Goal: Task Accomplishment & Management: Complete application form

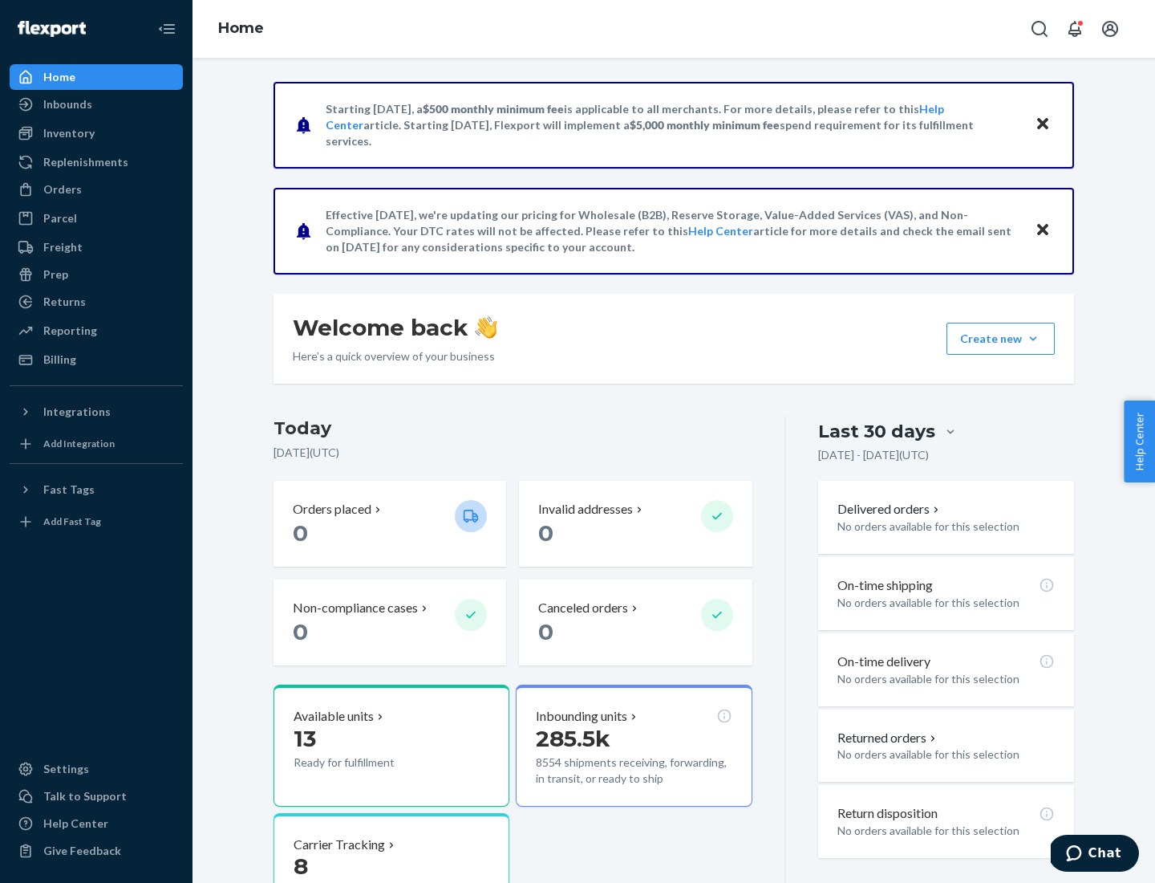
click at [1033, 339] on button "Create new Create new inbound Create new order Create new product" at bounding box center [1001, 339] width 108 height 32
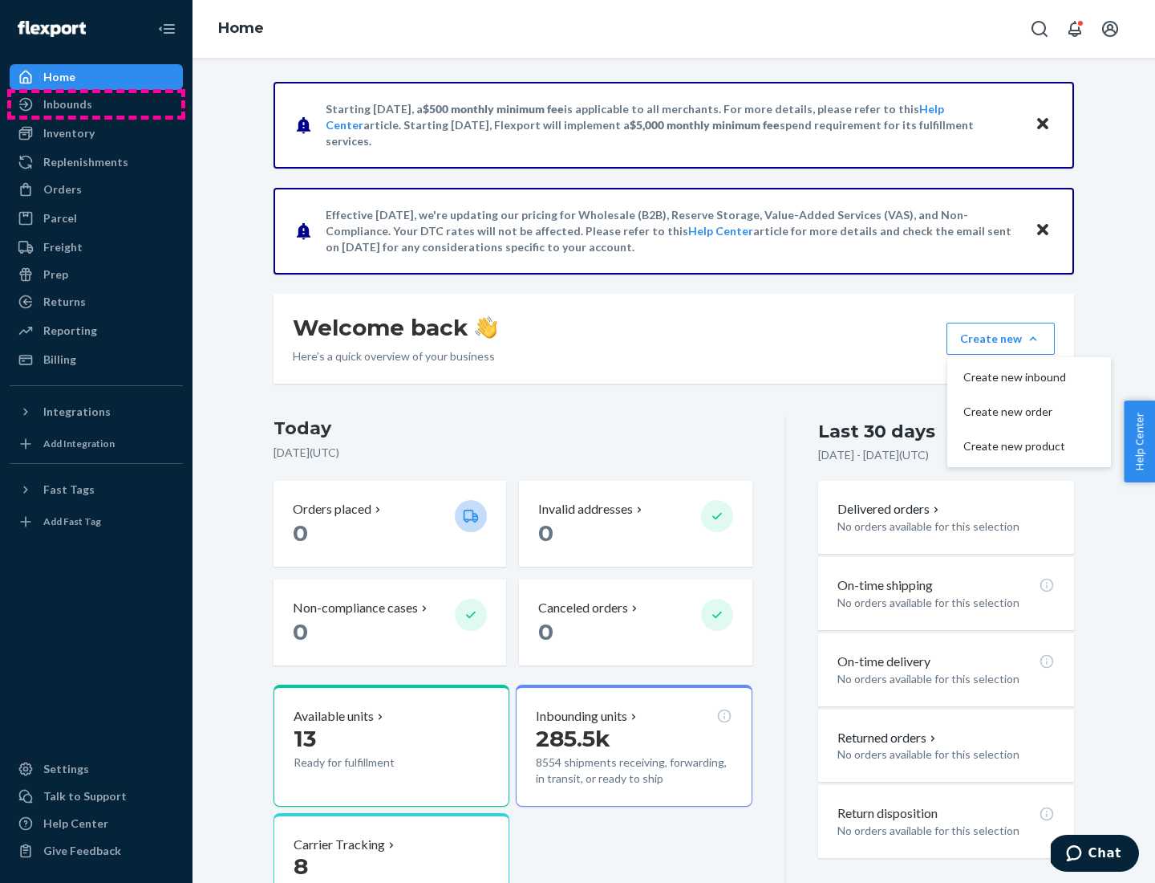
click at [96, 104] on div "Inbounds" at bounding box center [96, 104] width 170 height 22
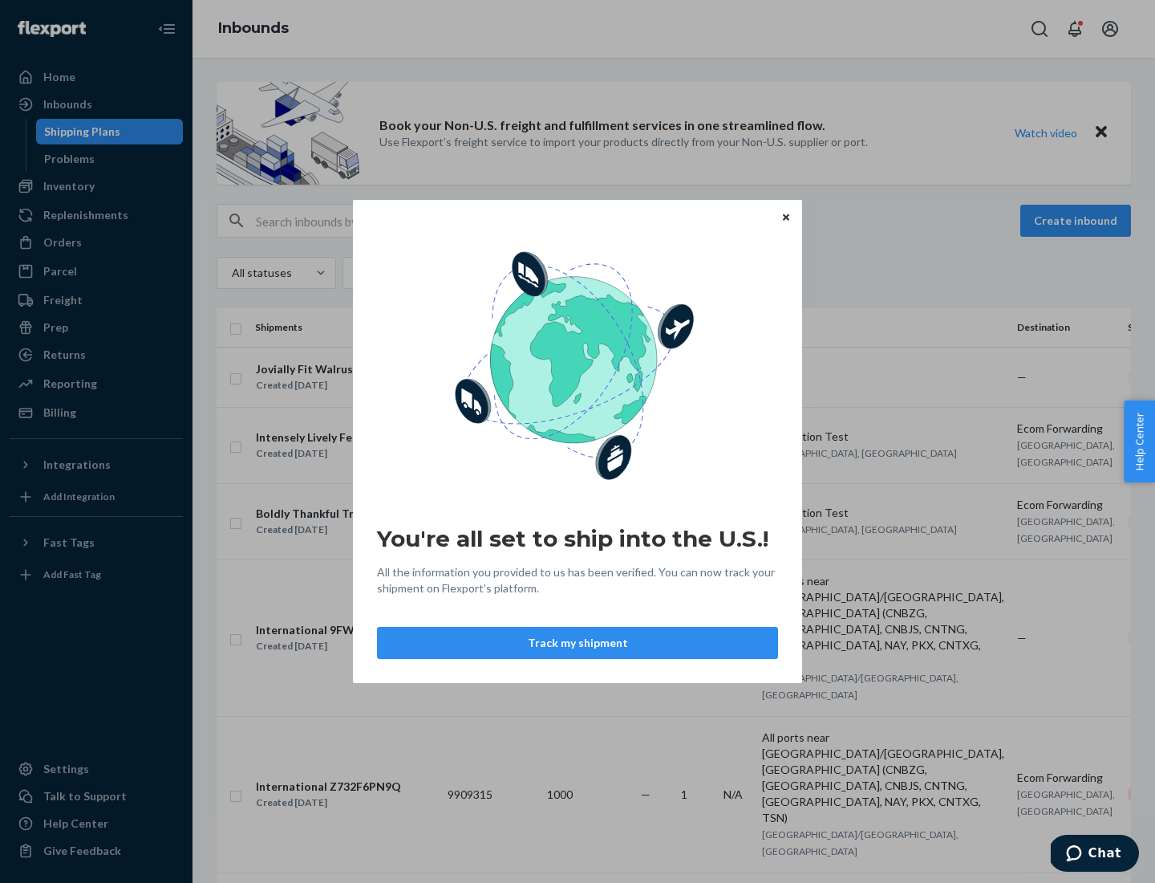
click at [96, 186] on div "You're all set to ship into the U.S.! All the information you provided to us ha…" at bounding box center [577, 441] width 1155 height 883
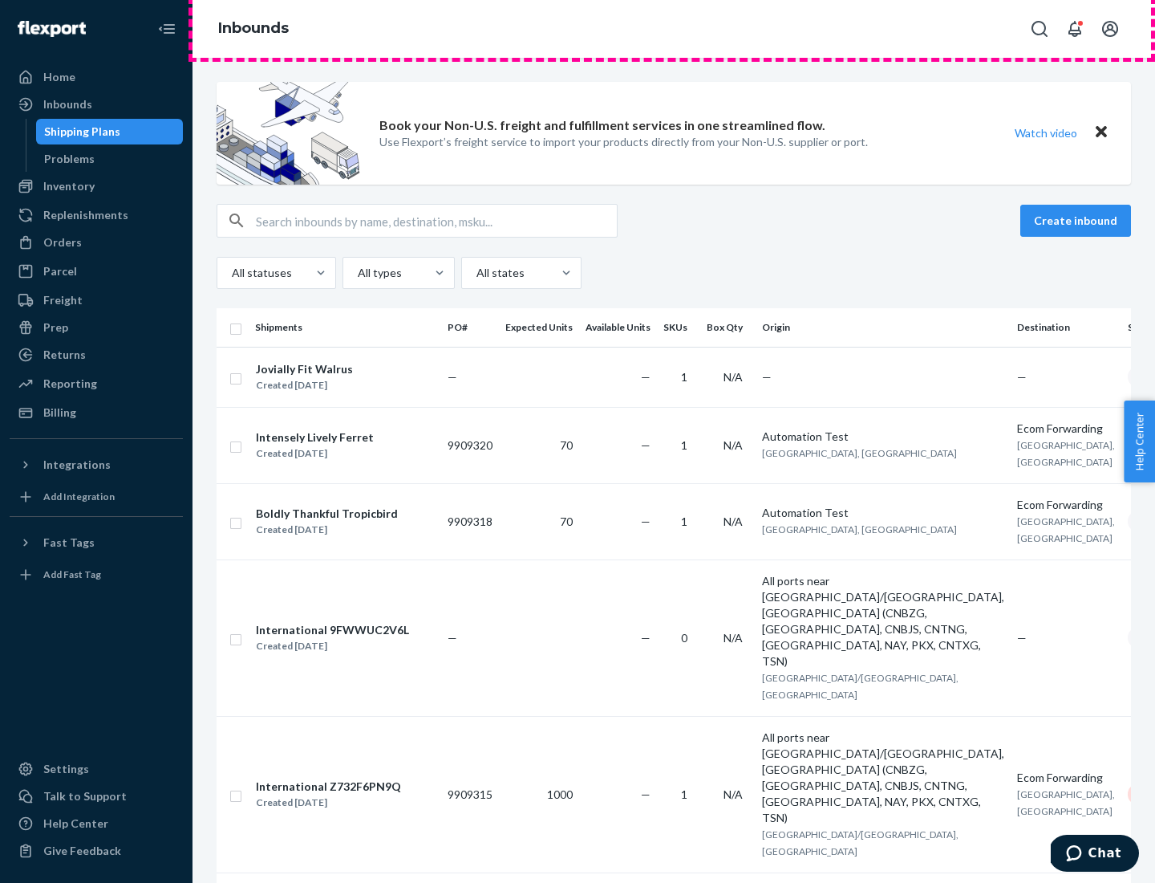
click at [674, 29] on div "Inbounds" at bounding box center [674, 29] width 963 height 58
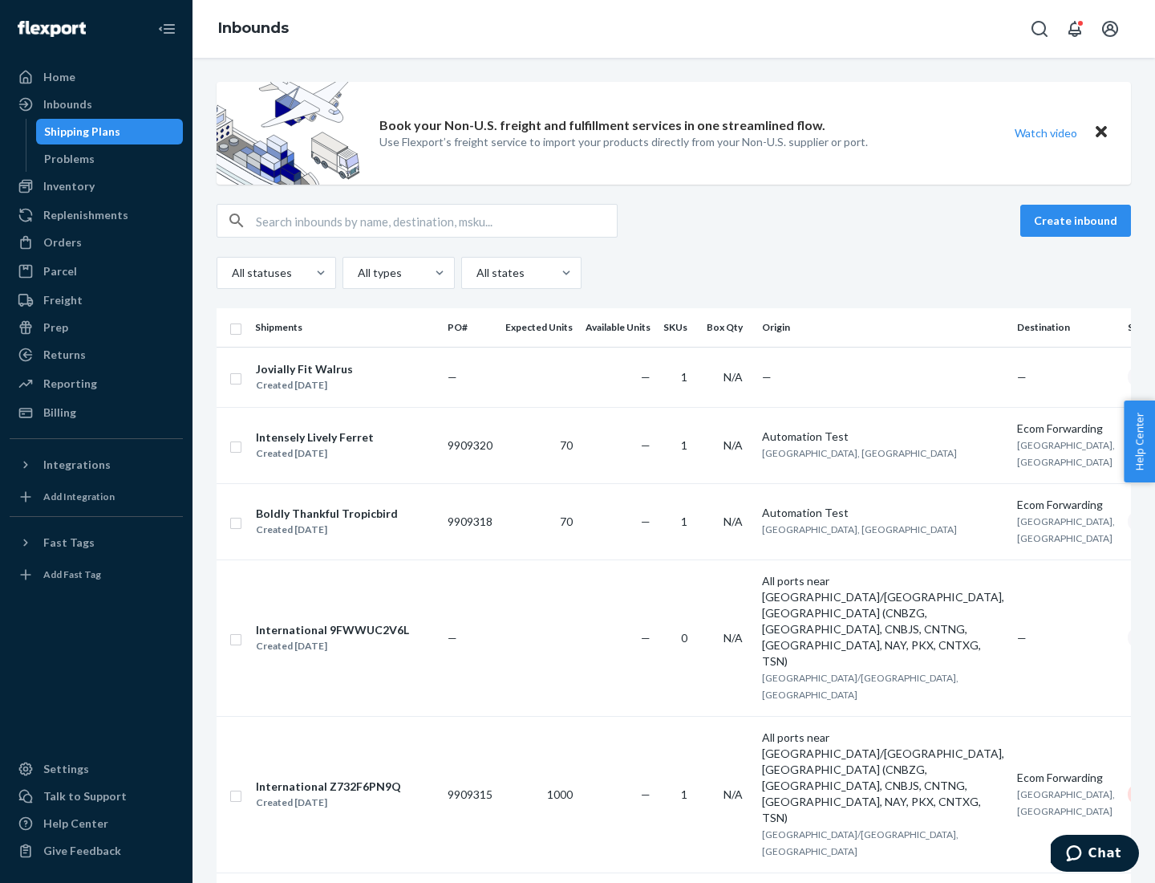
click at [674, 29] on div "Inbounds" at bounding box center [674, 29] width 963 height 58
click at [674, 273] on div "All statuses All types All states" at bounding box center [674, 273] width 915 height 32
click at [79, 132] on div "Shipping Plans" at bounding box center [82, 132] width 76 height 16
click at [1078, 221] on button "Create inbound" at bounding box center [1076, 221] width 111 height 32
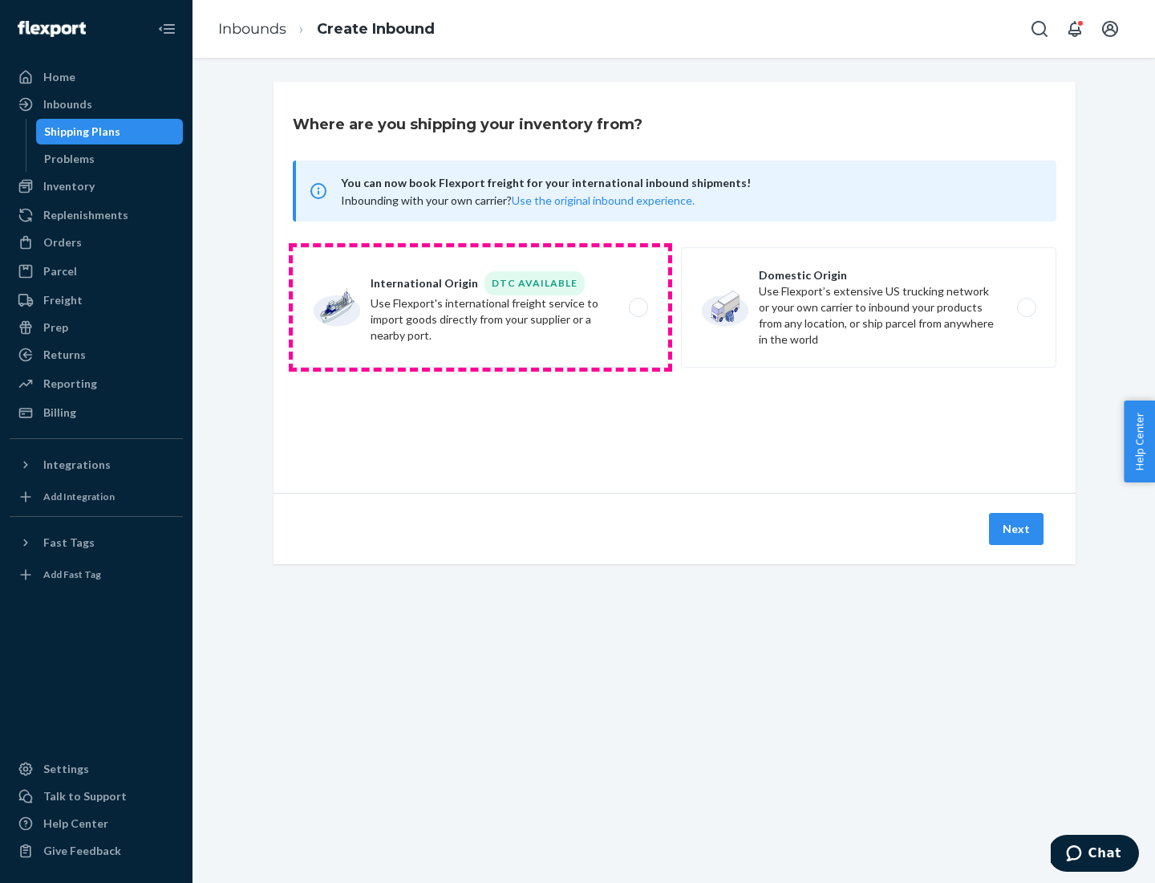
click at [481, 307] on label "International Origin DTC Available Use Flexport's international freight service…" at bounding box center [481, 307] width 376 height 120
click at [638, 307] on input "International Origin DTC Available Use Flexport's international freight service…" at bounding box center [643, 307] width 10 height 10
radio input "true"
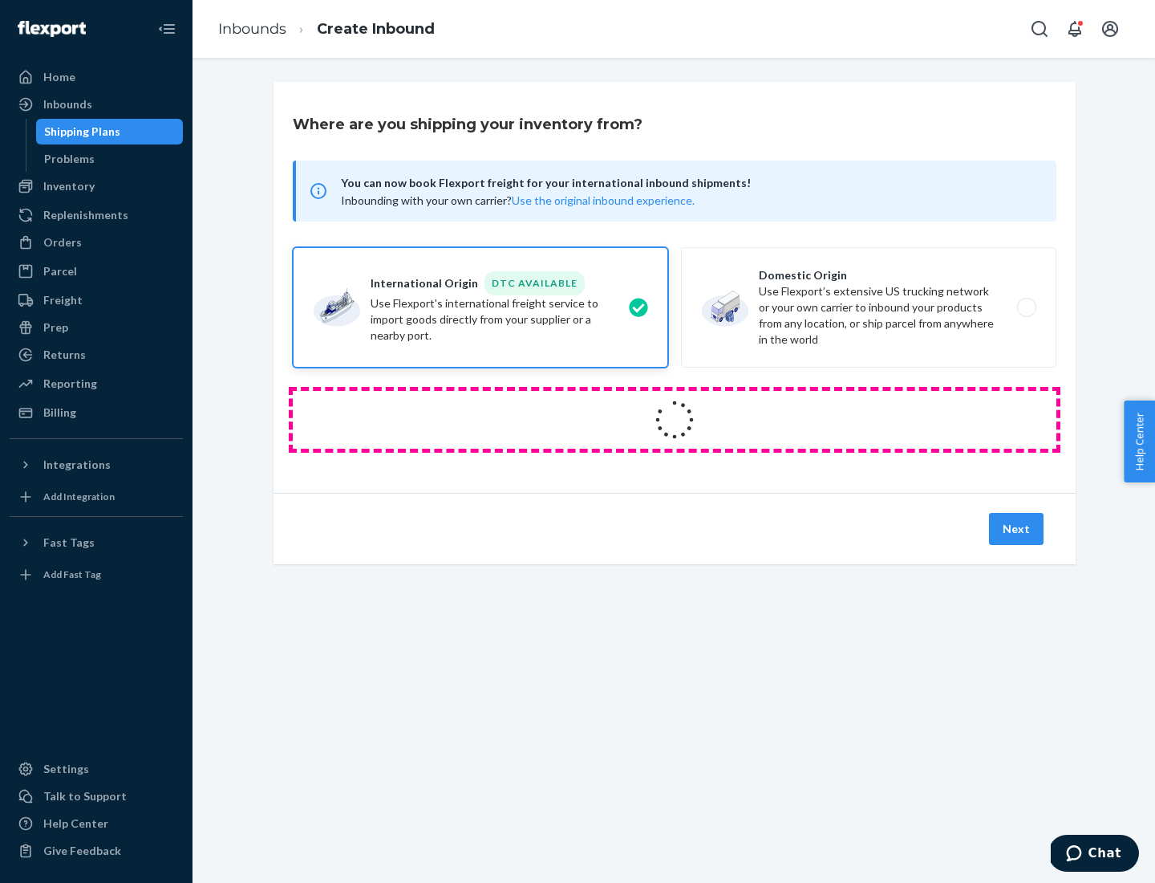
click at [675, 420] on icon at bounding box center [675, 420] width 58 height 58
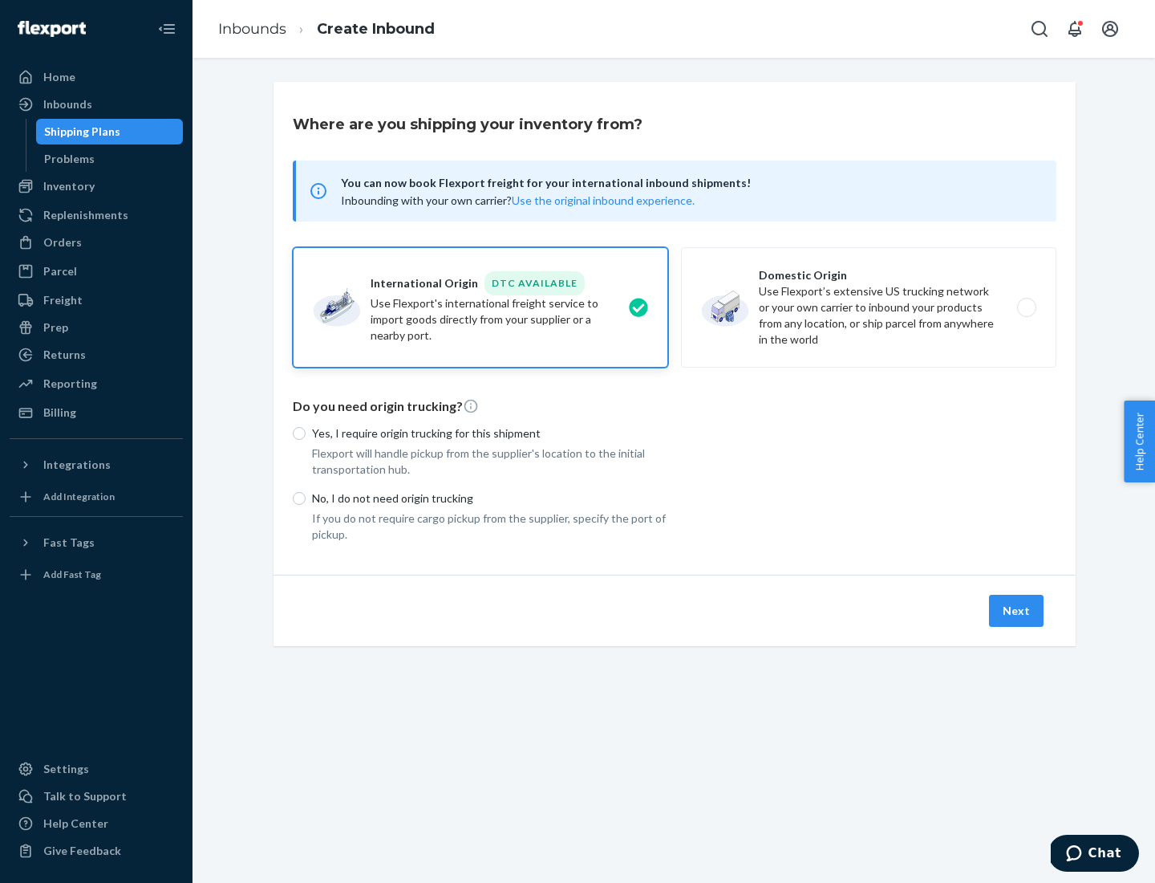
click at [490, 432] on p "Yes, I require origin trucking for this shipment" at bounding box center [490, 433] width 356 height 16
click at [306, 432] on input "Yes, I require origin trucking for this shipment" at bounding box center [299, 433] width 13 height 13
radio input "true"
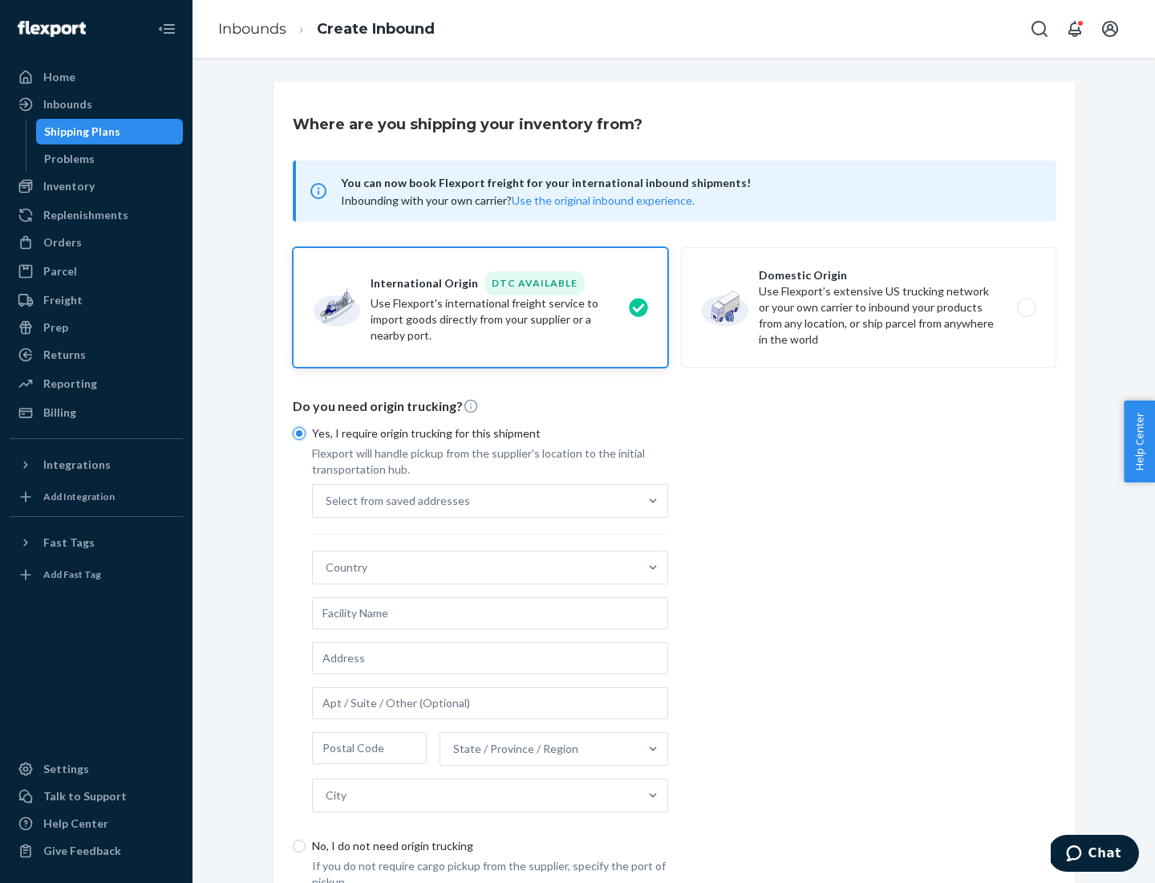
scroll to position [30, 0]
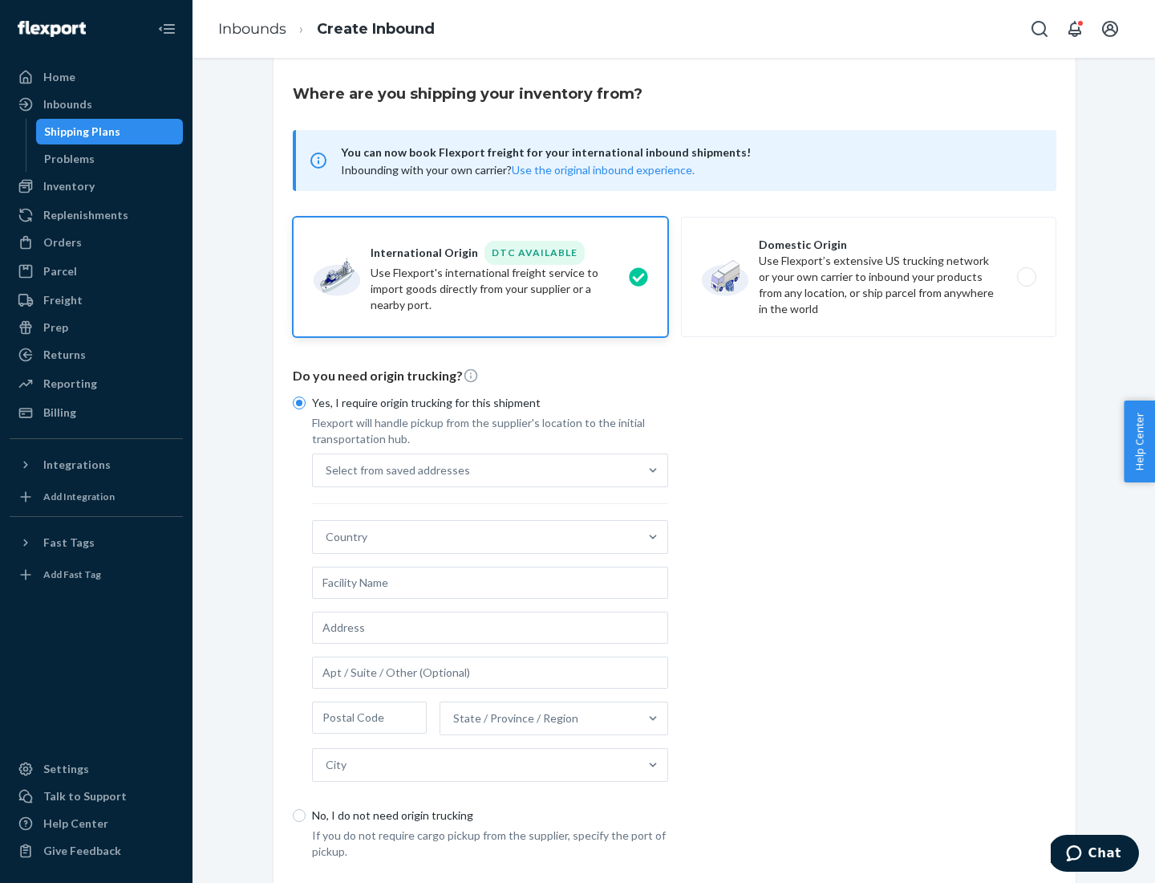
click at [476, 469] on div "Select from saved addresses" at bounding box center [476, 470] width 326 height 32
click at [327, 469] on input "Select from saved addresses" at bounding box center [327, 470] width 2 height 16
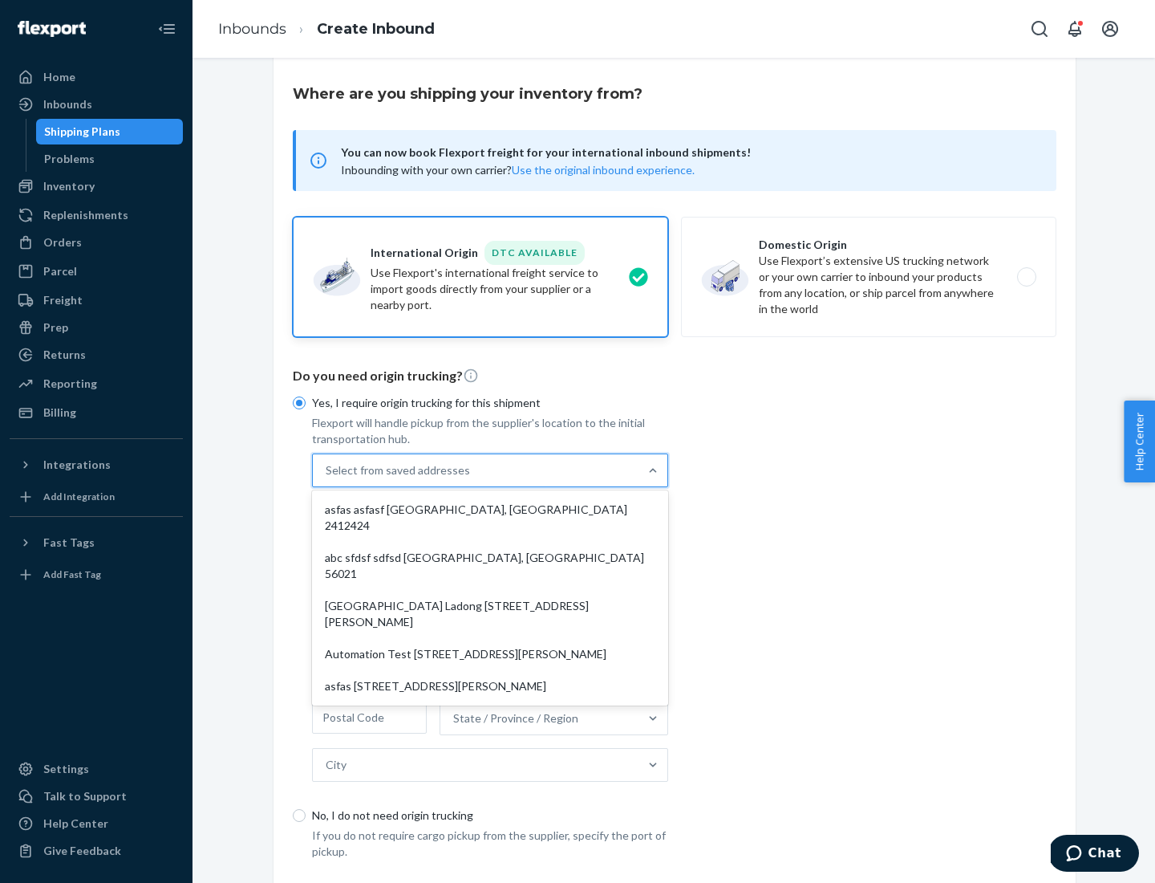
scroll to position [70, 0]
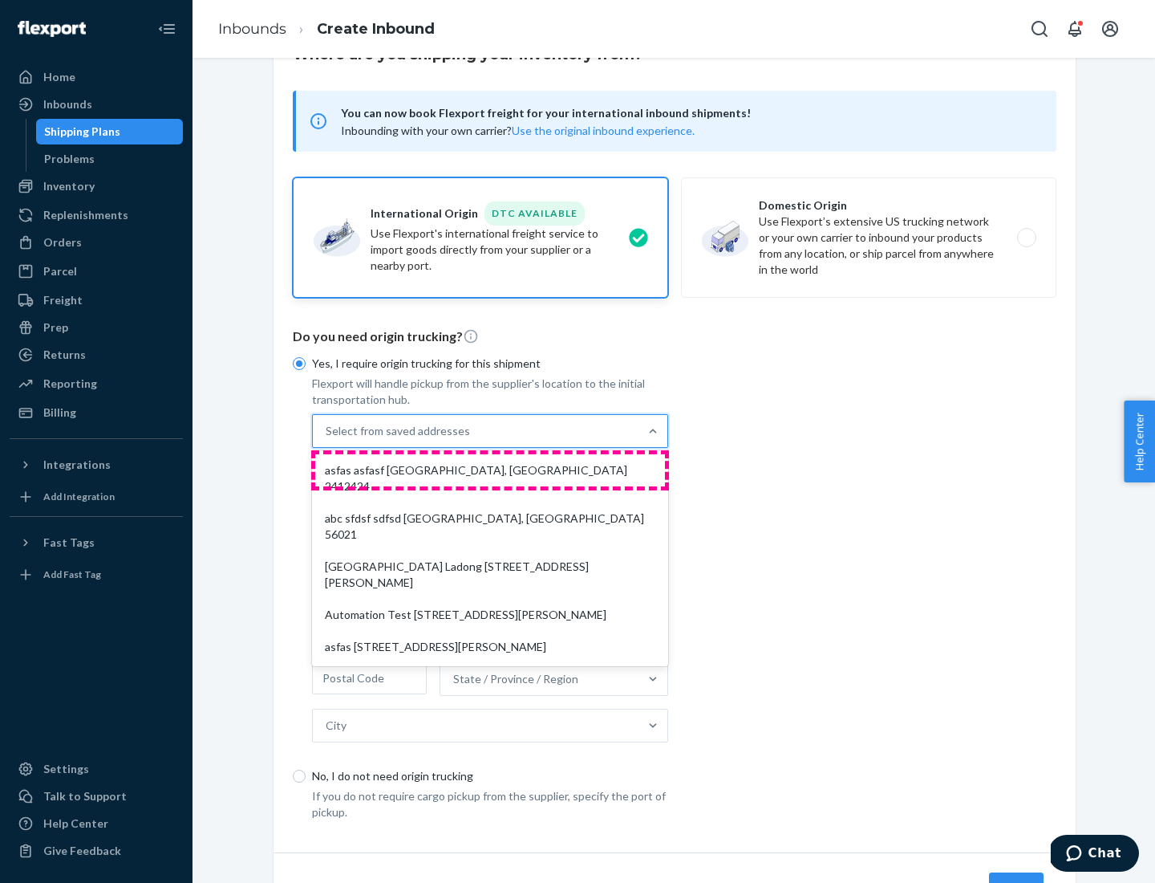
click at [490, 469] on div "asfas asfasf [GEOGRAPHIC_DATA], [GEOGRAPHIC_DATA] 2412424" at bounding box center [490, 478] width 350 height 48
click at [327, 439] on input "option asfas asfasf [GEOGRAPHIC_DATA], [GEOGRAPHIC_DATA] 2412424 focused, 1 of …" at bounding box center [327, 431] width 2 height 16
type input "asfas"
type input "asfasf"
type input "2412424"
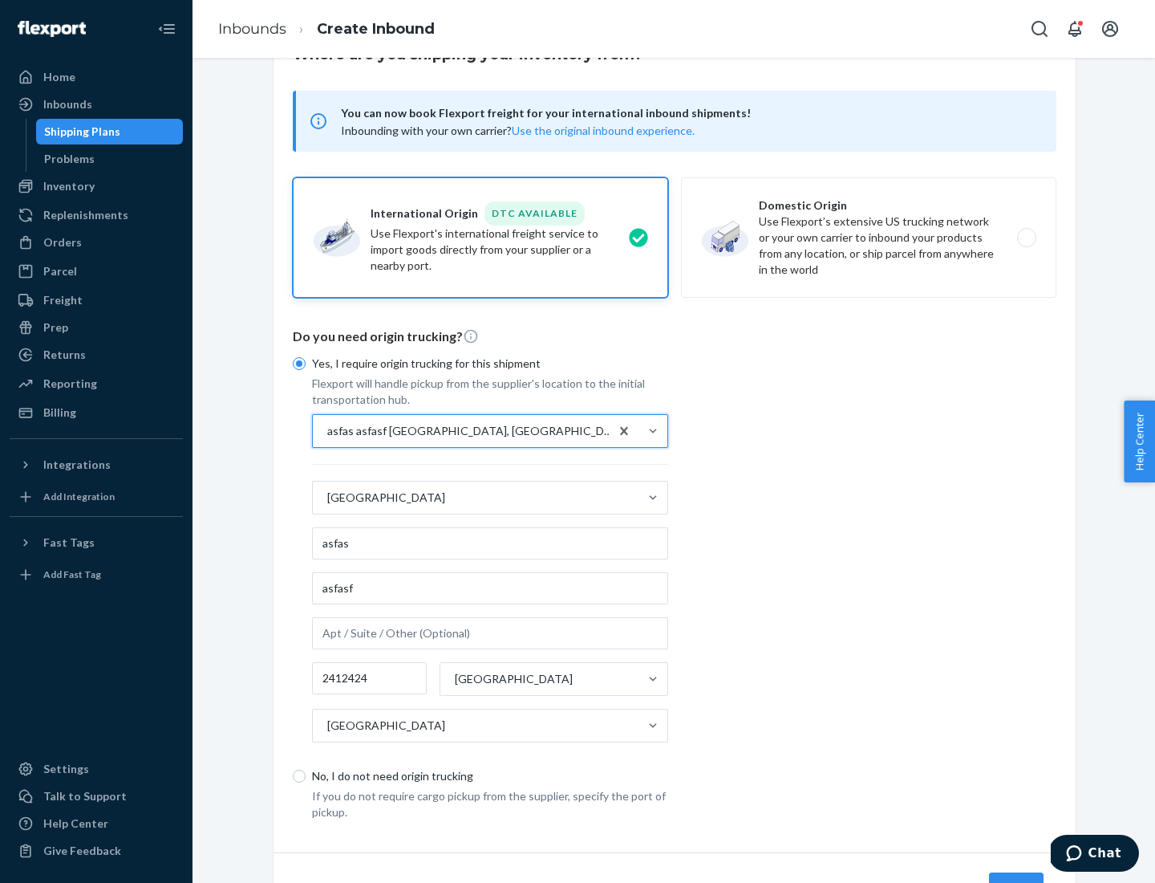
scroll to position [149, 0]
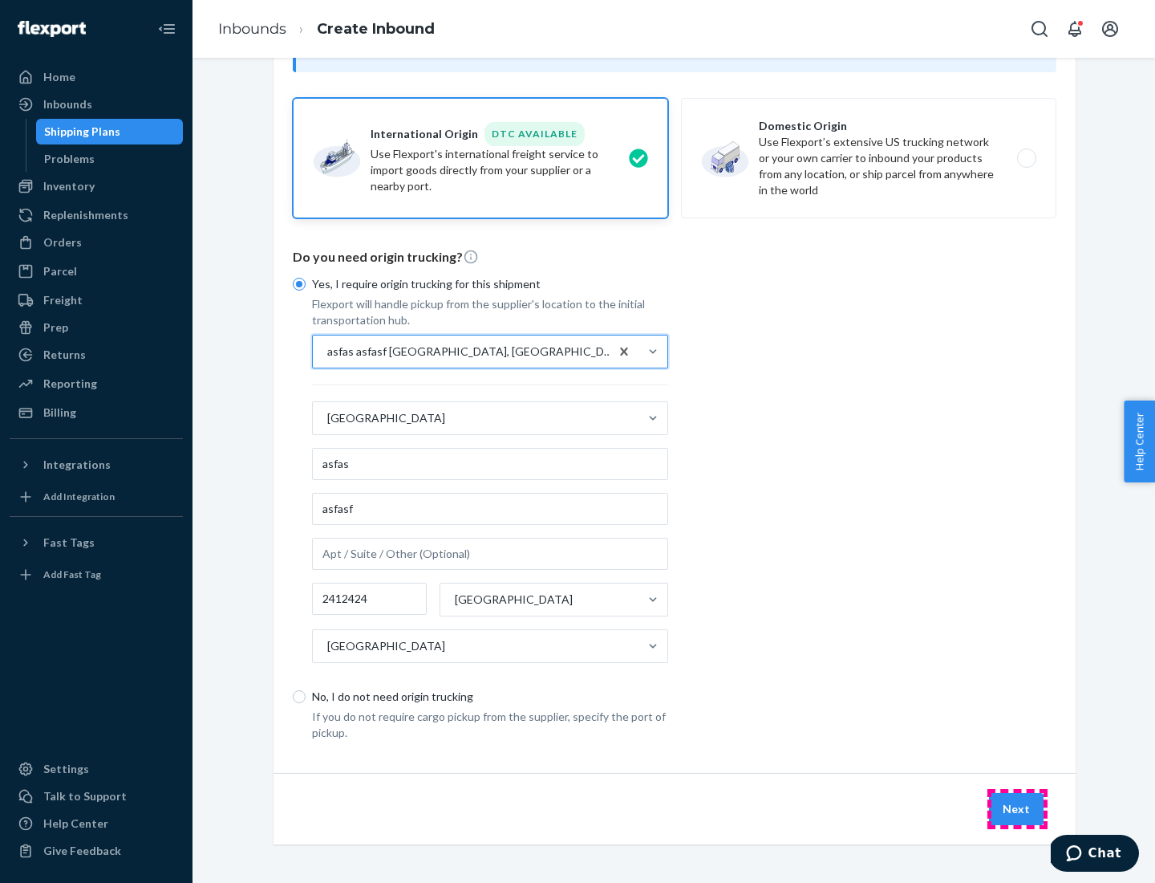
click at [1017, 808] on button "Next" at bounding box center [1016, 809] width 55 height 32
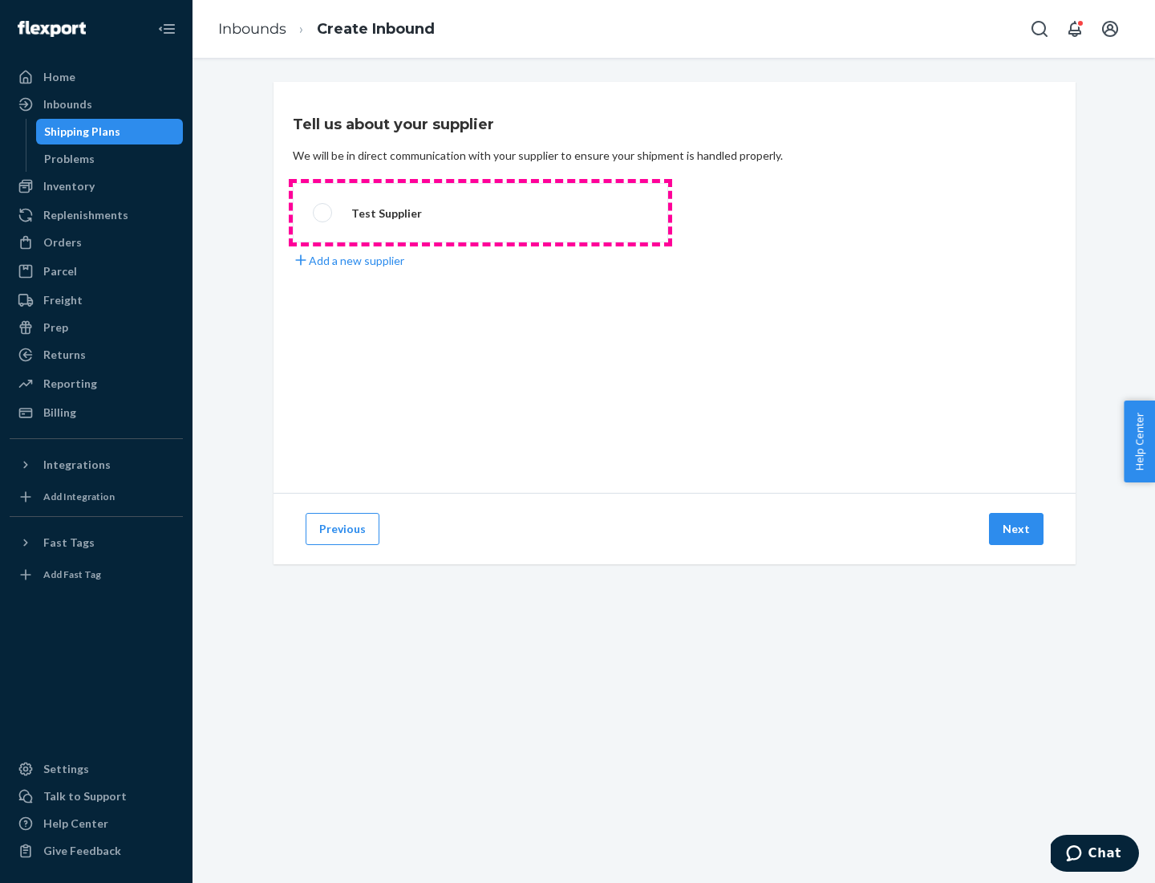
click at [481, 213] on label "Test Supplier" at bounding box center [481, 212] width 376 height 59
click at [323, 213] on input "Test Supplier" at bounding box center [318, 213] width 10 height 10
radio input "true"
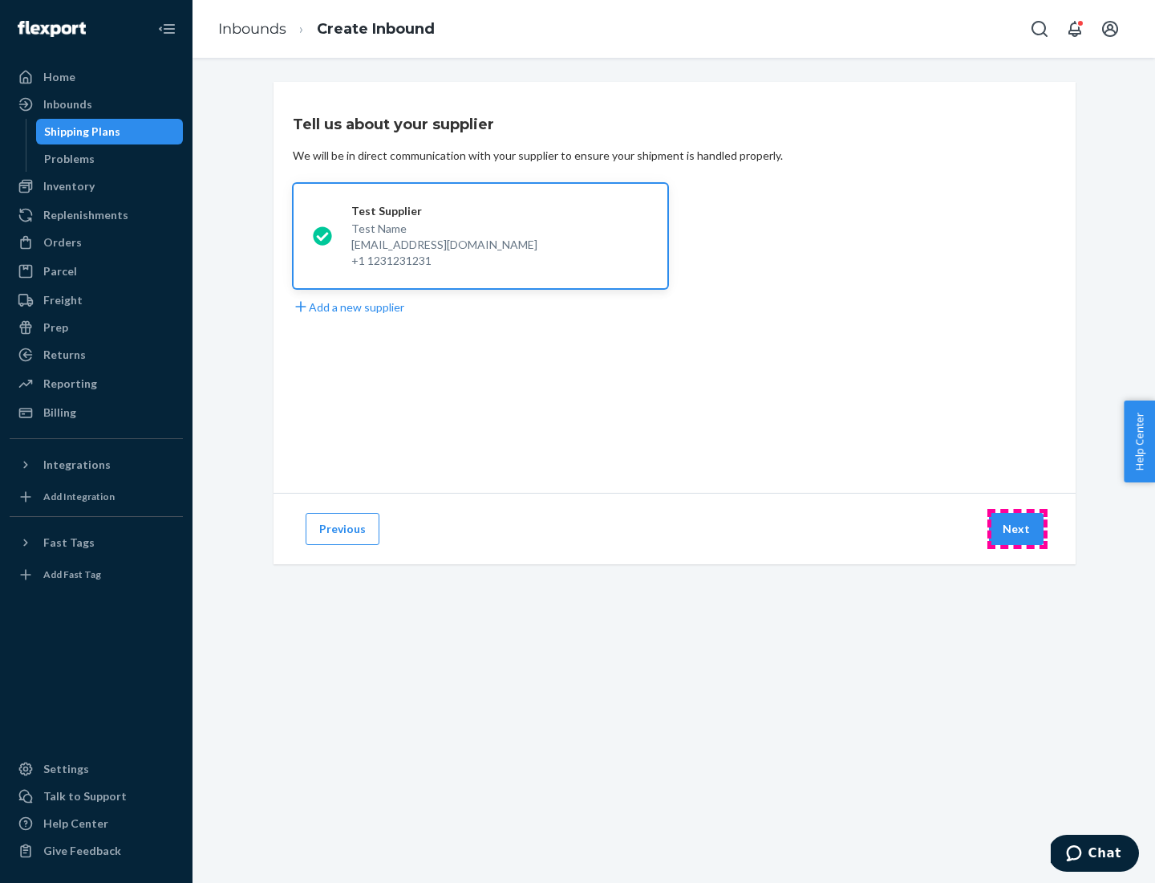
click at [1017, 529] on button "Next" at bounding box center [1016, 529] width 55 height 32
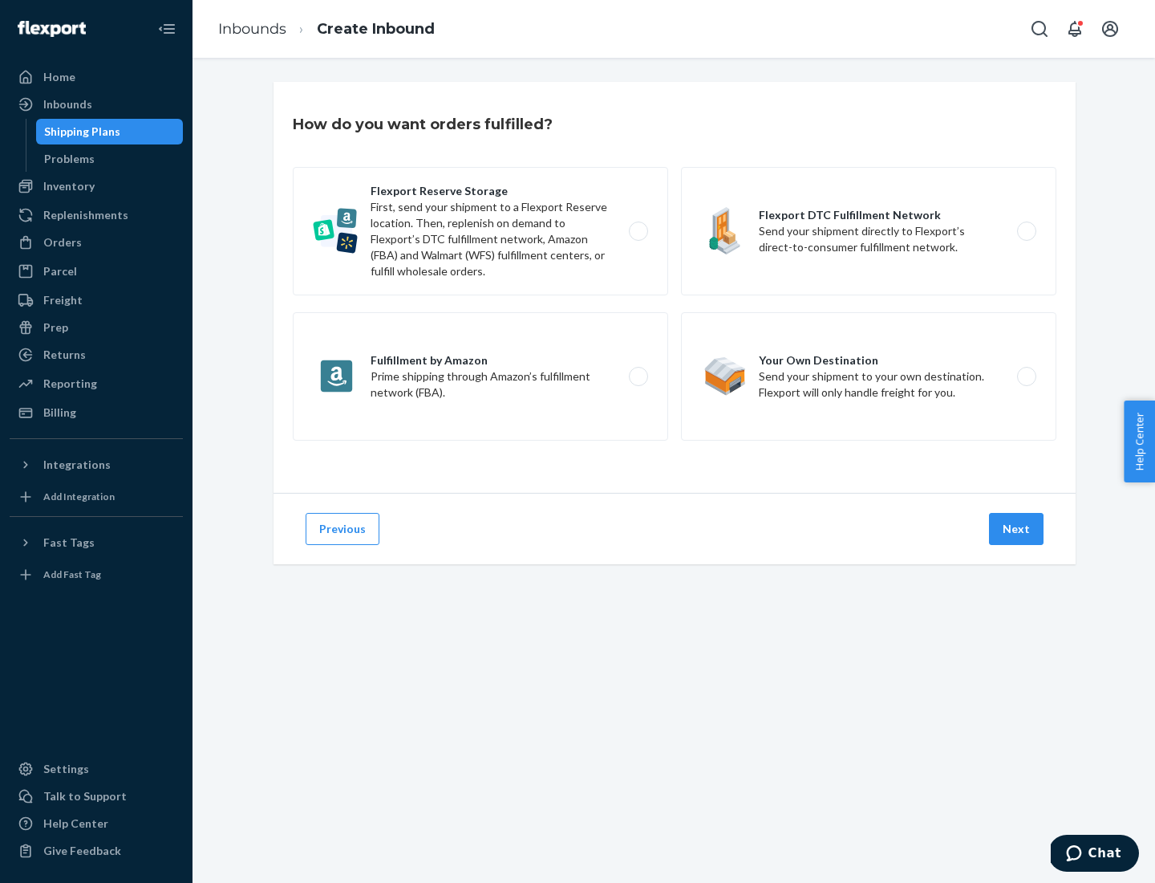
click at [481, 376] on label "Fulfillment by Amazon Prime shipping through Amazon’s fulfillment network (FBA)." at bounding box center [481, 376] width 376 height 128
click at [638, 376] on input "Fulfillment by Amazon Prime shipping through Amazon’s fulfillment network (FBA)." at bounding box center [643, 377] width 10 height 10
radio input "true"
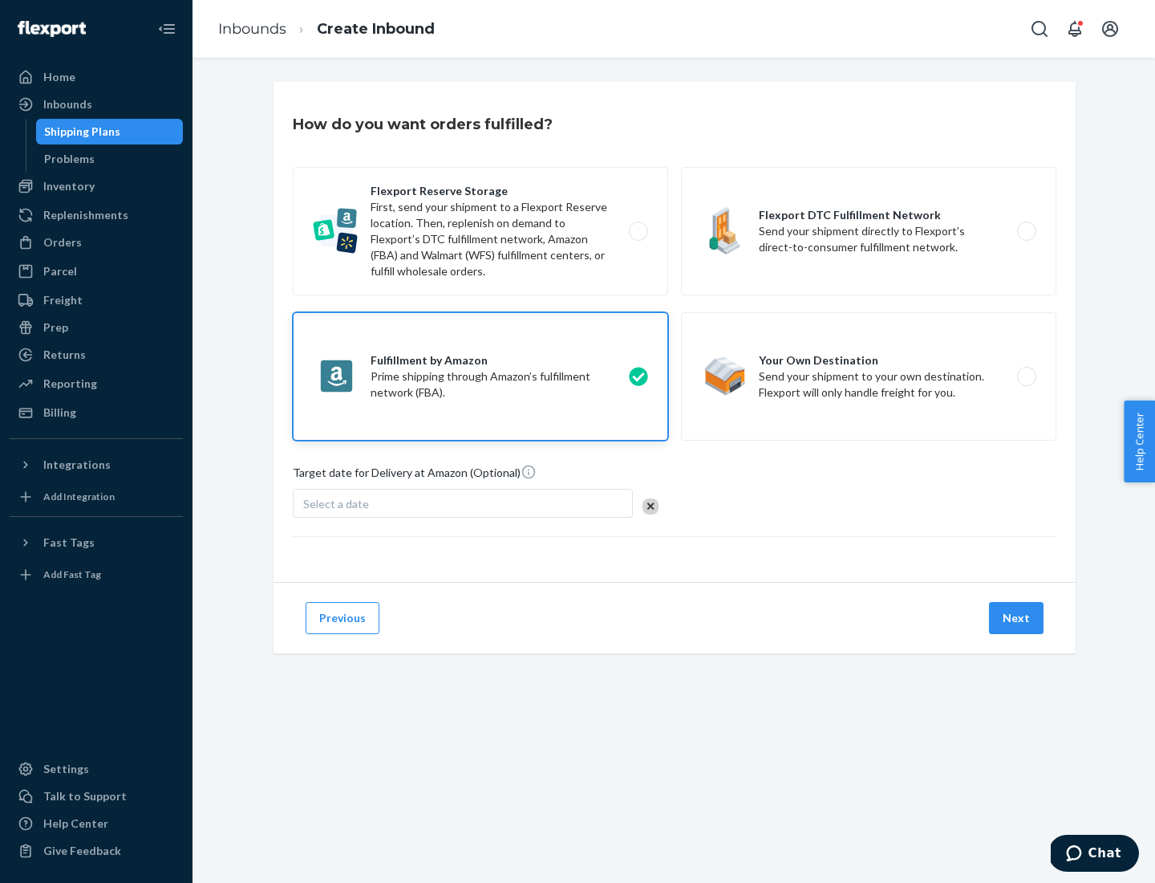
click at [1017, 618] on button "Next" at bounding box center [1016, 618] width 55 height 32
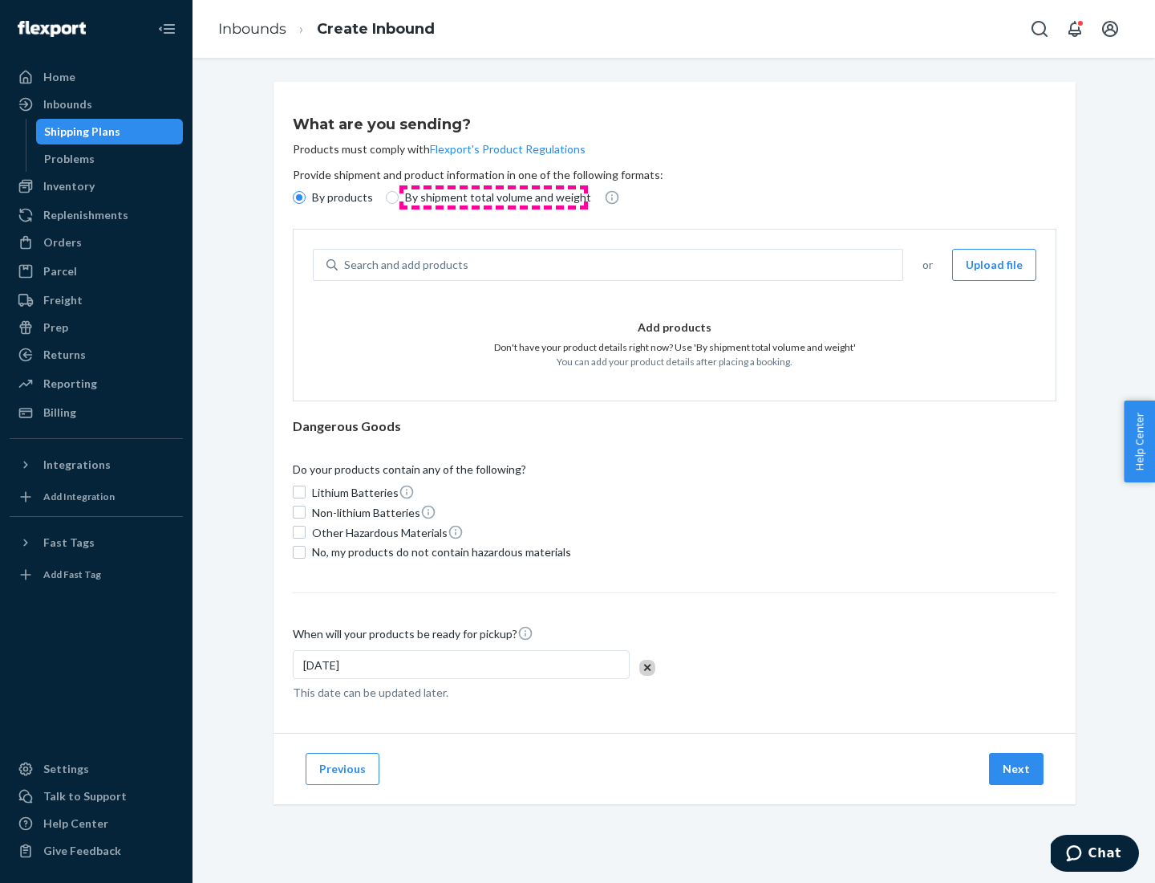
click at [493, 197] on p "By shipment total volume and weight" at bounding box center [498, 197] width 186 height 16
click at [399, 197] on input "By shipment total volume and weight" at bounding box center [392, 197] width 13 height 13
radio input "true"
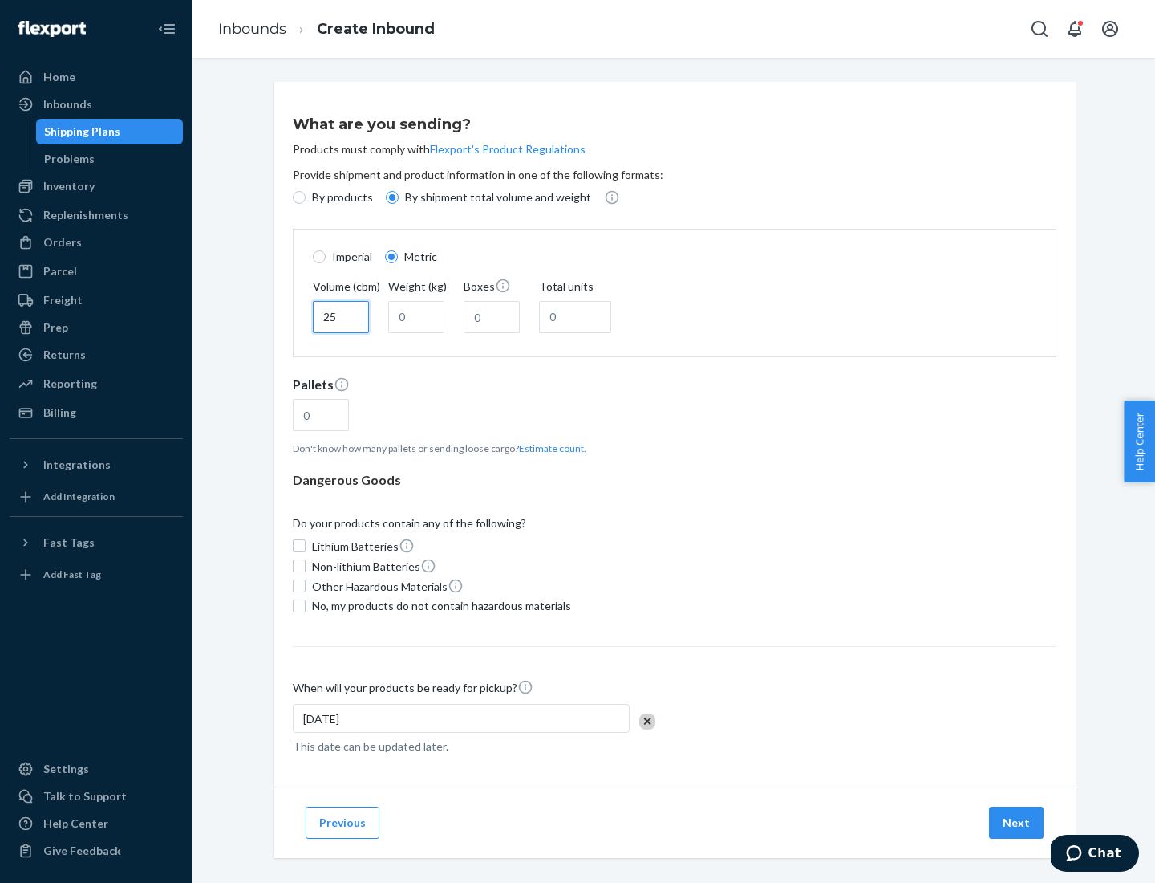
type input "25"
type input "100"
type input "50"
type input "500"
click at [548, 448] on button "Estimate count" at bounding box center [551, 448] width 65 height 14
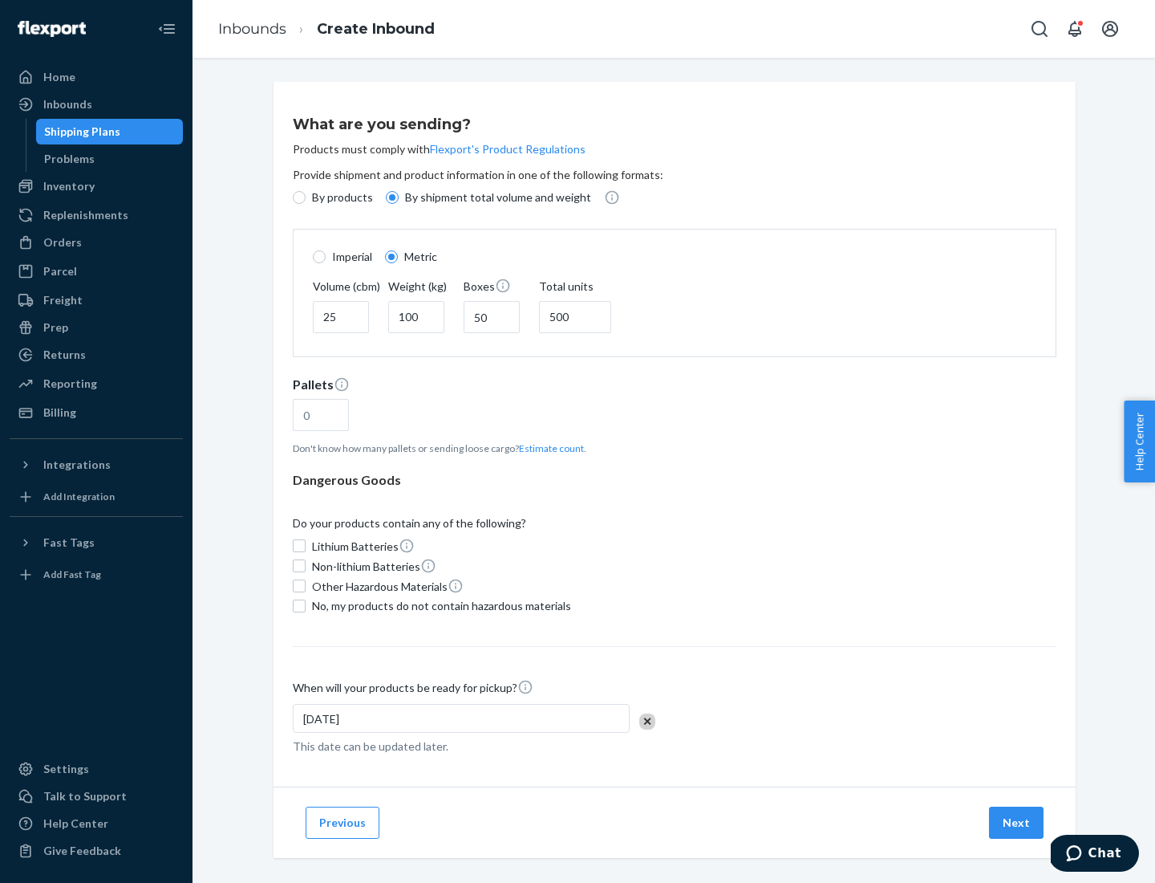
type input "16"
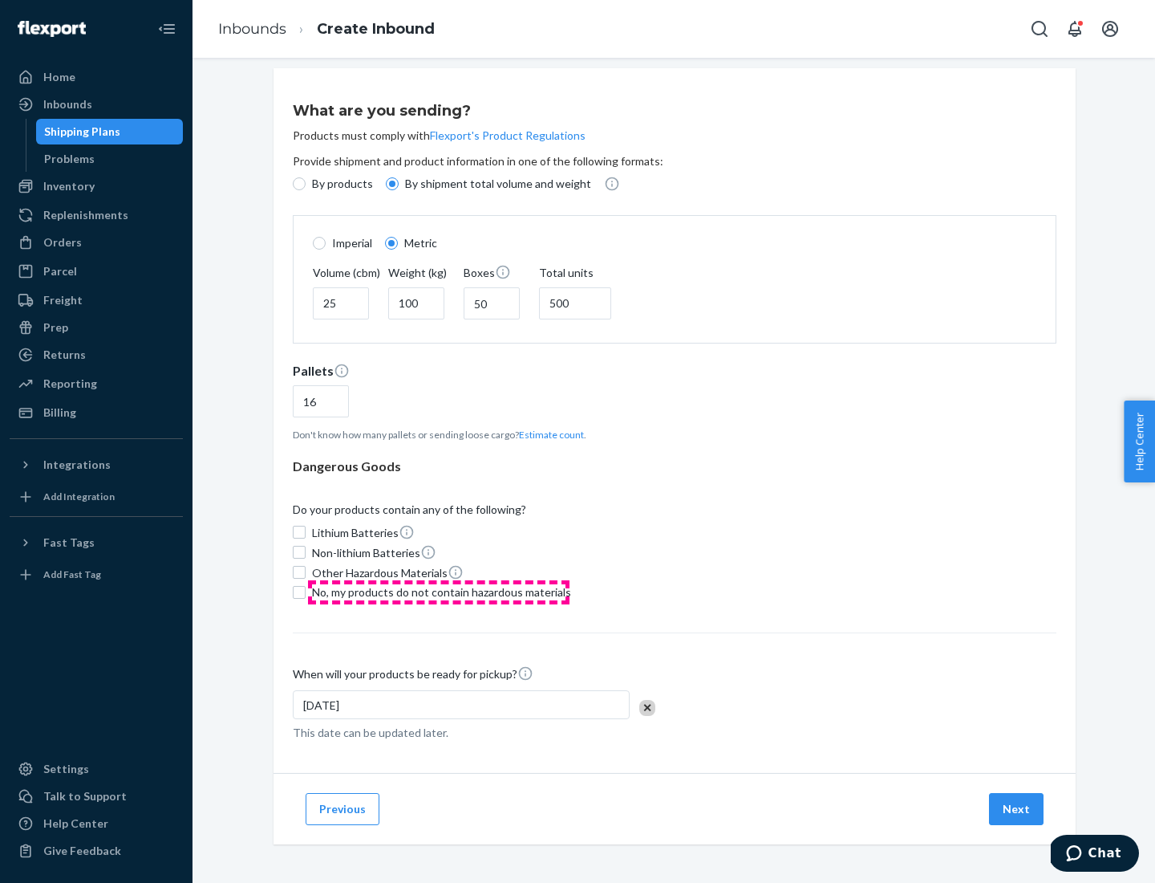
click at [439, 591] on span "No, my products do not contain hazardous materials" at bounding box center [441, 592] width 259 height 16
click at [306, 591] on input "No, my products do not contain hazardous materials" at bounding box center [299, 592] width 13 height 13
checkbox input "true"
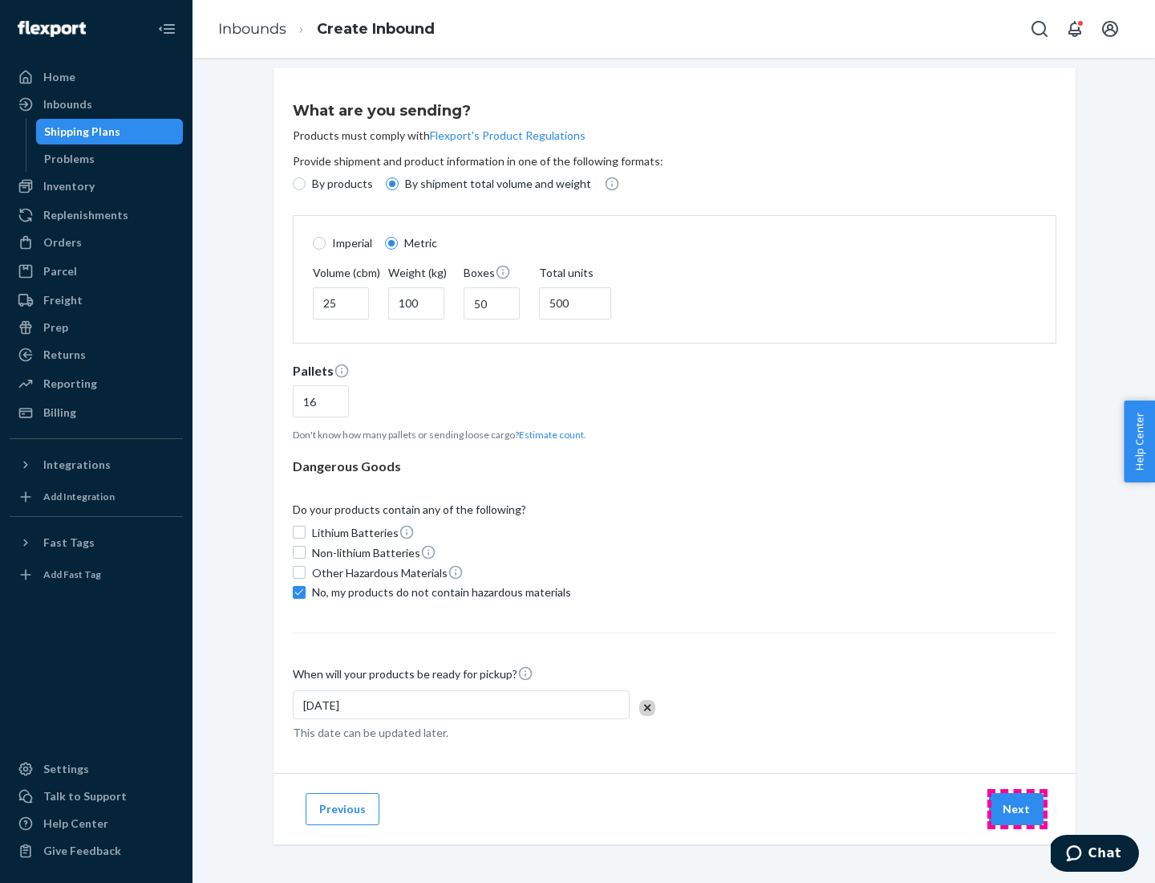
click at [1017, 808] on button "Next" at bounding box center [1016, 809] width 55 height 32
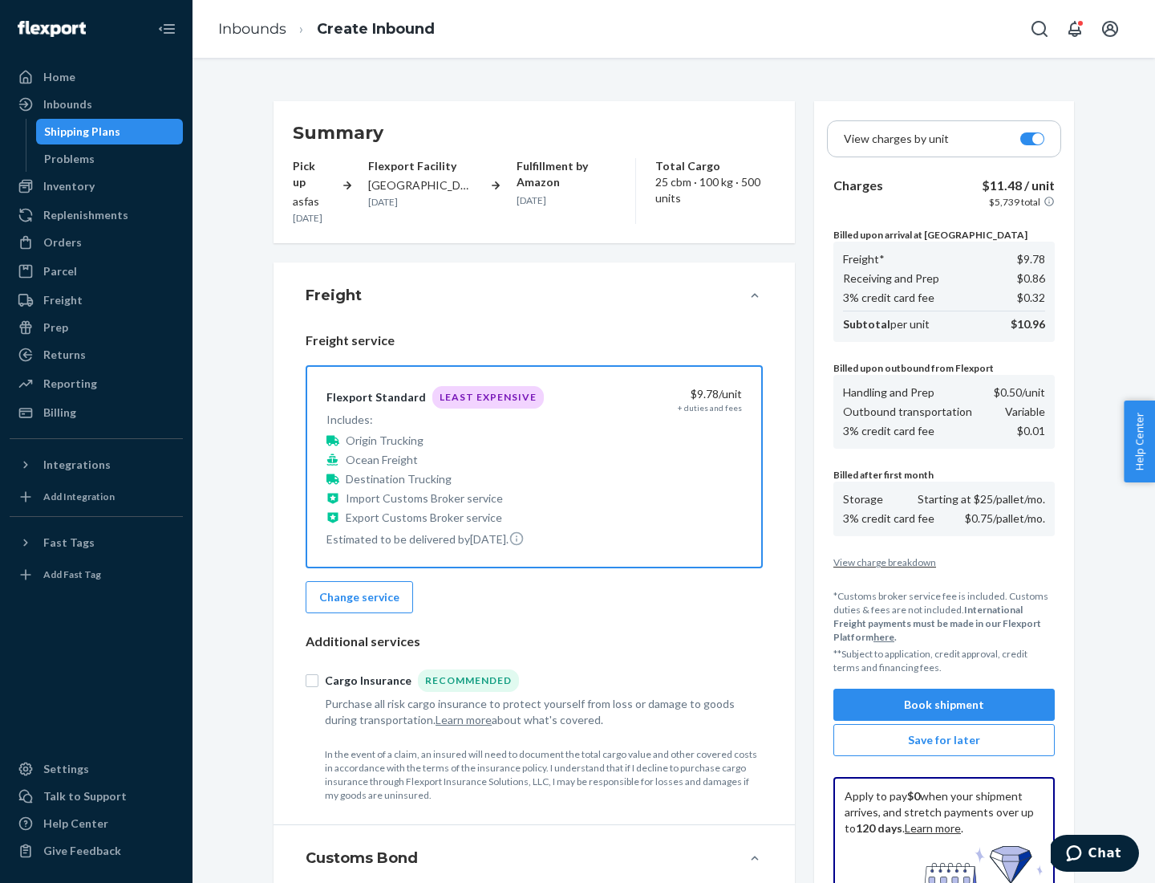
scroll to position [234, 0]
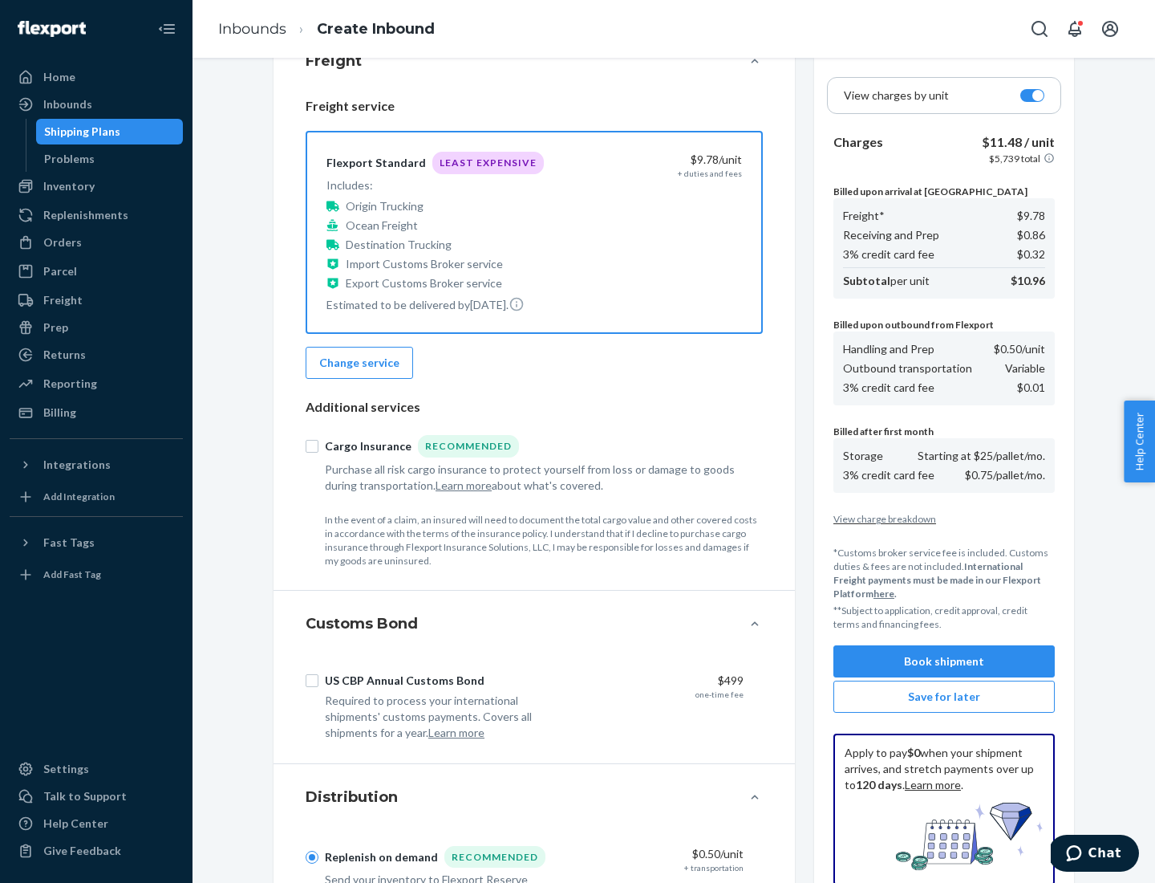
click at [944, 661] on button "Book shipment" at bounding box center [944, 661] width 221 height 32
